Goal: Communication & Community: Ask a question

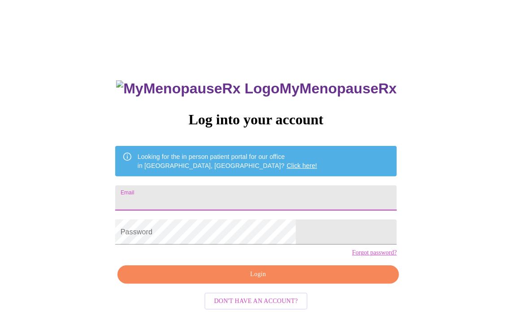
click at [297, 193] on input "Email" at bounding box center [256, 197] width 282 height 25
type input "[EMAIL_ADDRESS][DOMAIN_NAME]"
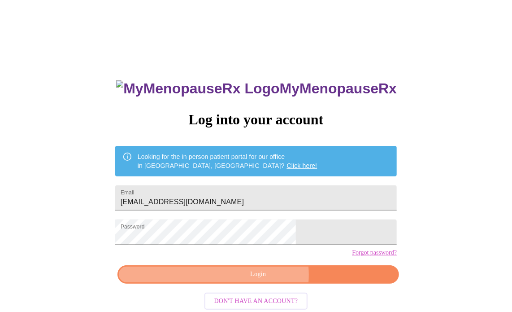
click at [264, 280] on span "Login" at bounding box center [258, 274] width 261 height 11
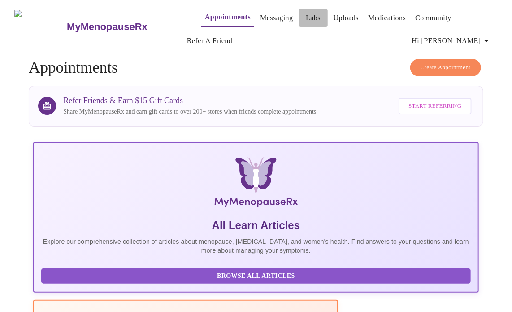
click at [306, 13] on link "Labs" at bounding box center [313, 18] width 15 height 13
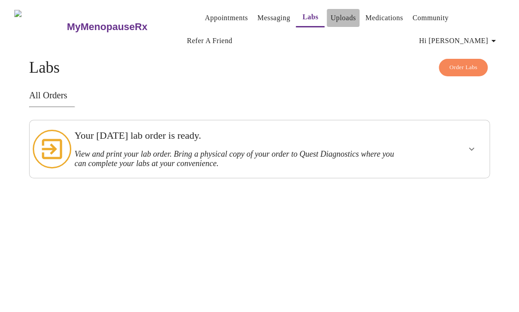
click at [330, 12] on link "Uploads" at bounding box center [343, 18] width 26 height 13
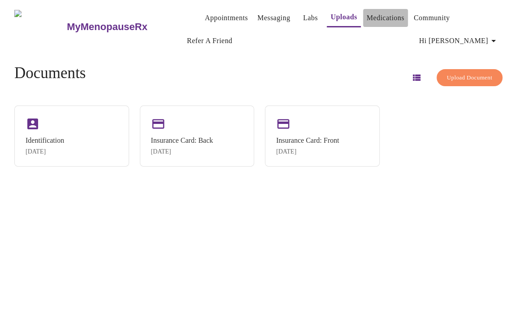
click at [367, 12] on link "Medications" at bounding box center [386, 18] width 38 height 13
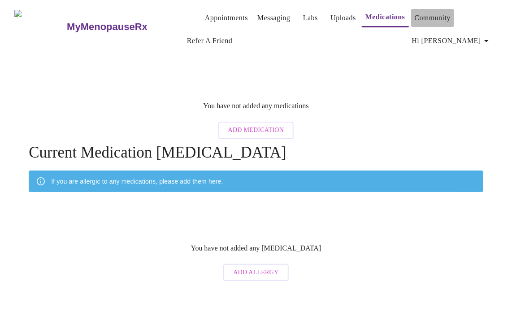
click at [416, 18] on link "Community" at bounding box center [433, 18] width 36 height 13
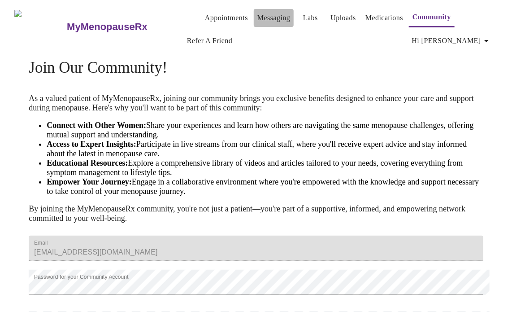
click at [255, 21] on button "Messaging" at bounding box center [274, 18] width 40 height 18
click at [210, 16] on link "Appointments" at bounding box center [226, 18] width 43 height 13
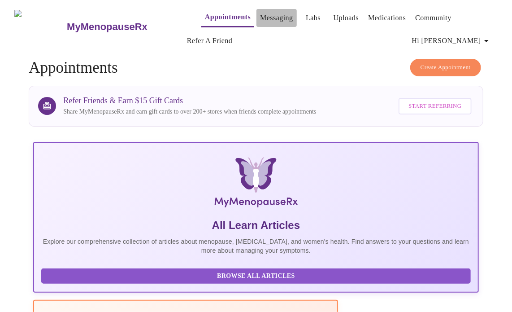
click at [260, 17] on link "Messaging" at bounding box center [276, 18] width 33 height 13
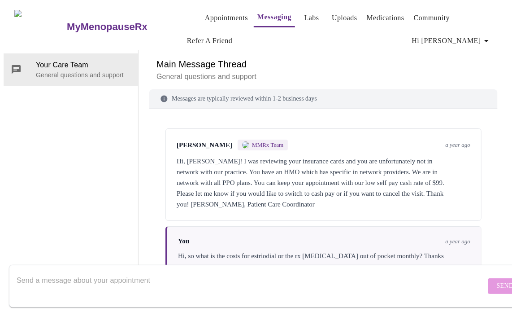
scroll to position [677, 0]
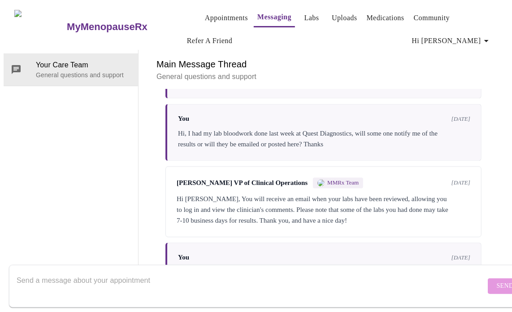
click at [207, 272] on textarea "Send a message about your appointment" at bounding box center [251, 285] width 469 height 29
click at [83, 283] on textarea "Hi, My labs are in and I" at bounding box center [251, 285] width 469 height 29
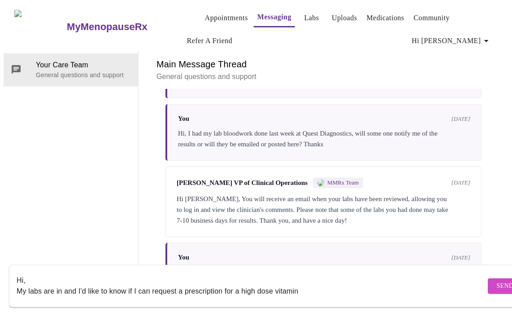
type textarea "Hi, My labs are in and I'd like to know if I can request a prescription for a h…"
